Goal: Task Accomplishment & Management: Complete application form

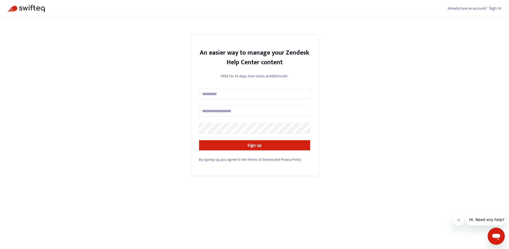
click at [494, 8] on link "Sign in" at bounding box center [495, 8] width 13 height 7
click at [221, 97] on input "text" at bounding box center [254, 94] width 111 height 11
click at [190, 86] on div "An easier way to manage your Zendesk Help Center content FREE for 14 days, then…" at bounding box center [254, 105] width 128 height 142
click at [202, 92] on input "text" at bounding box center [254, 94] width 111 height 11
click at [210, 97] on input "text" at bounding box center [254, 94] width 111 height 11
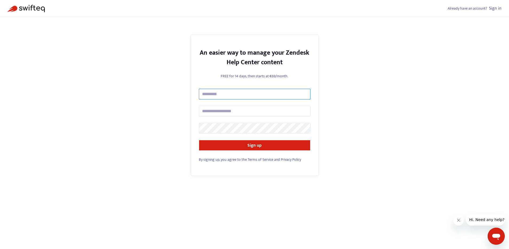
click at [210, 97] on input "text" at bounding box center [254, 94] width 111 height 11
click at [216, 94] on input "text" at bounding box center [254, 94] width 111 height 11
type input "**********"
click at [219, 113] on input "text" at bounding box center [254, 111] width 111 height 11
type input "**********"
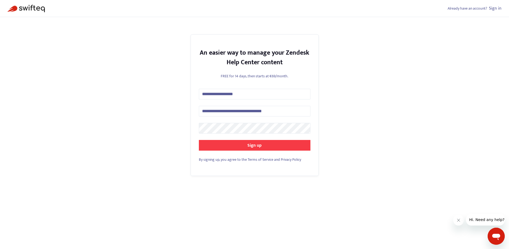
click at [234, 147] on button "Sign up" at bounding box center [254, 145] width 111 height 11
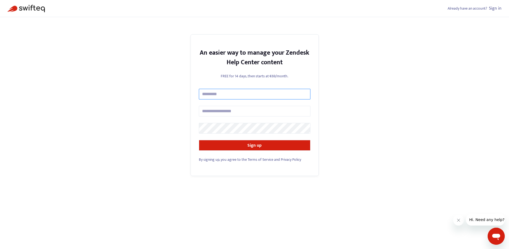
click at [228, 99] on div at bounding box center [254, 94] width 111 height 11
click at [227, 95] on input "text" at bounding box center [254, 94] width 111 height 11
